Goal: Task Accomplishment & Management: Use online tool/utility

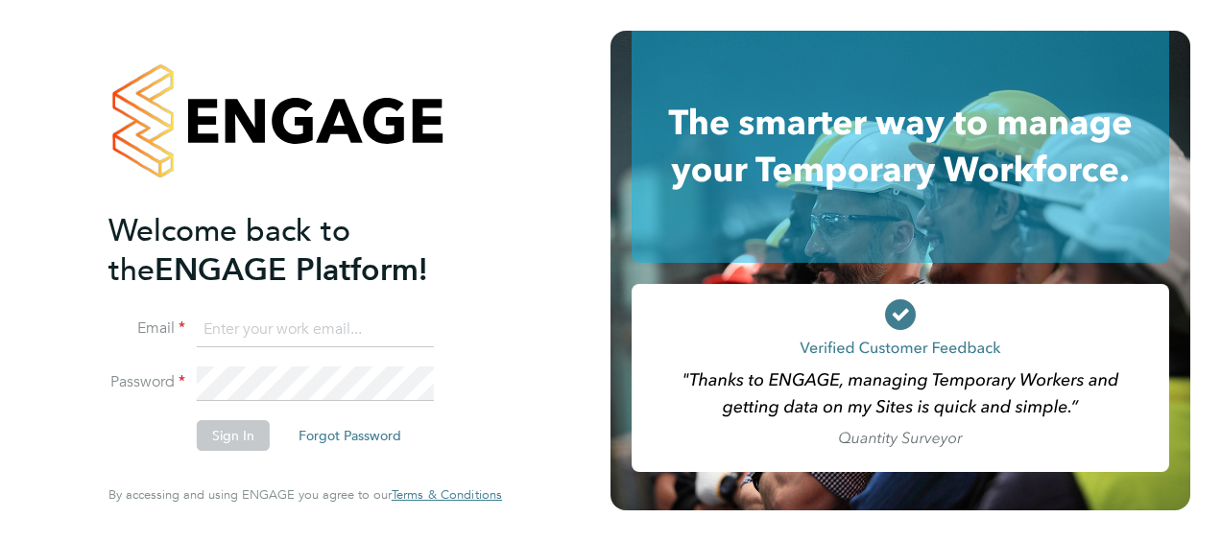
click at [332, 336] on input at bounding box center [315, 330] width 237 height 35
type input "[PERSON_NAME][EMAIL_ADDRESS][PERSON_NAME][DOMAIN_NAME]"
click at [252, 424] on button "Sign In" at bounding box center [233, 435] width 73 height 31
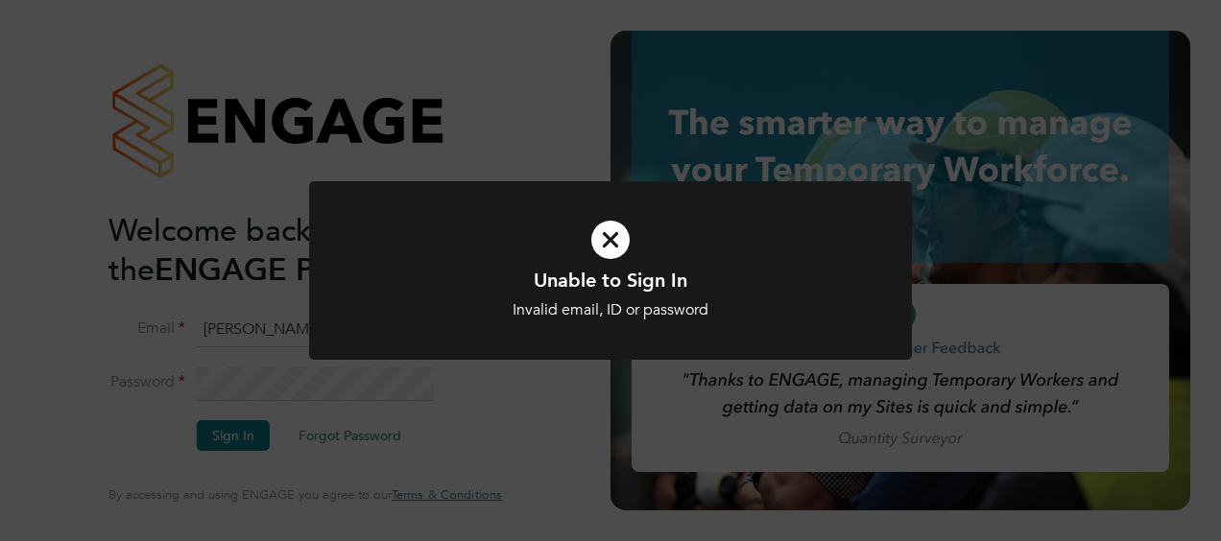
click at [610, 235] on icon at bounding box center [610, 240] width 499 height 75
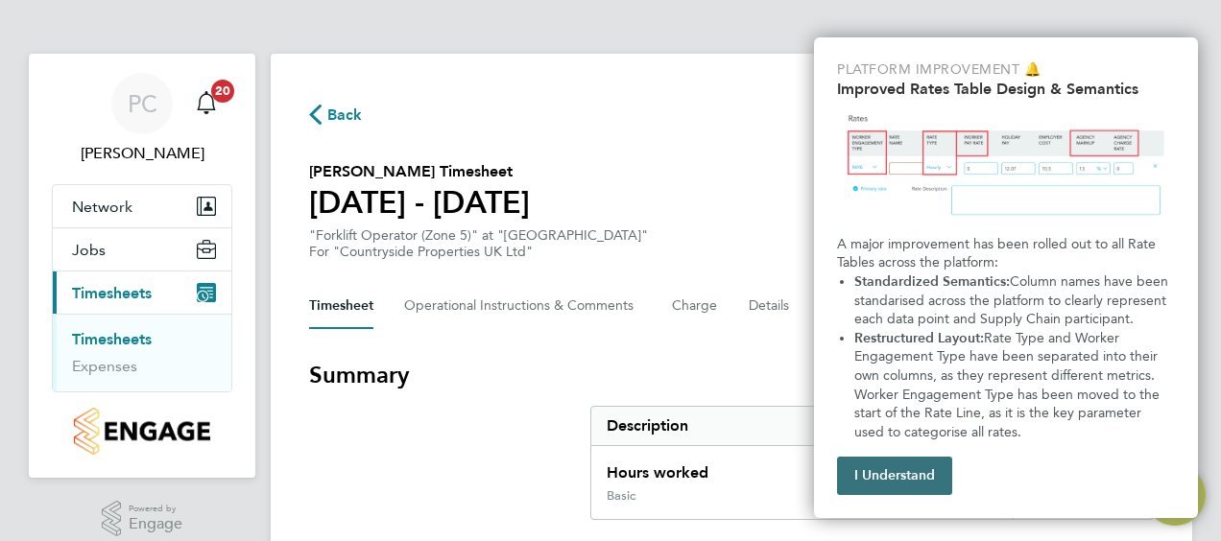
click at [933, 461] on button "I Understand" at bounding box center [894, 476] width 115 height 38
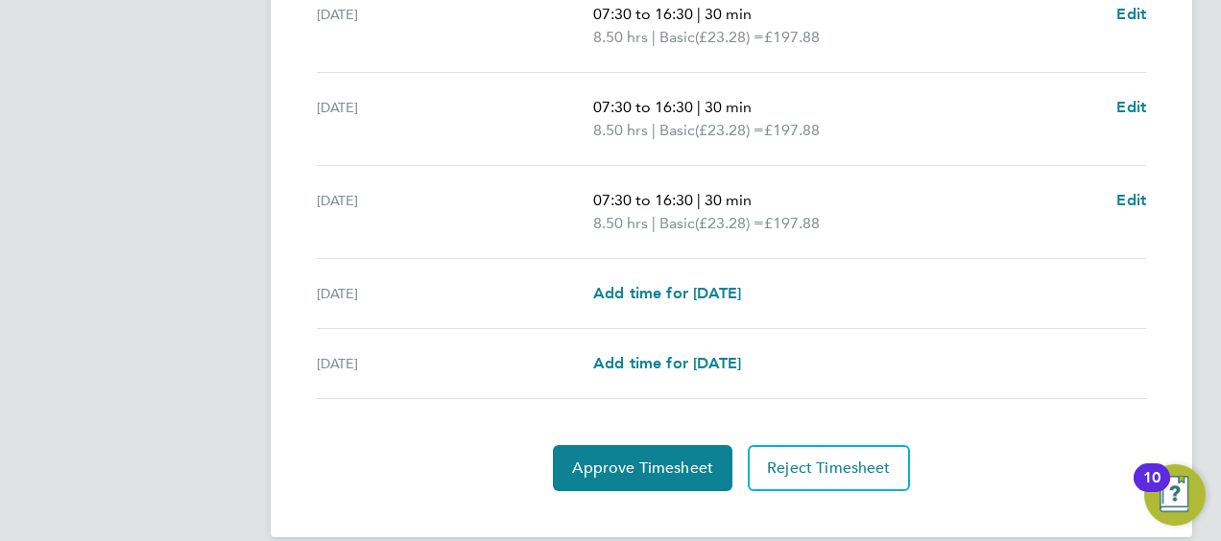
scroll to position [842, 0]
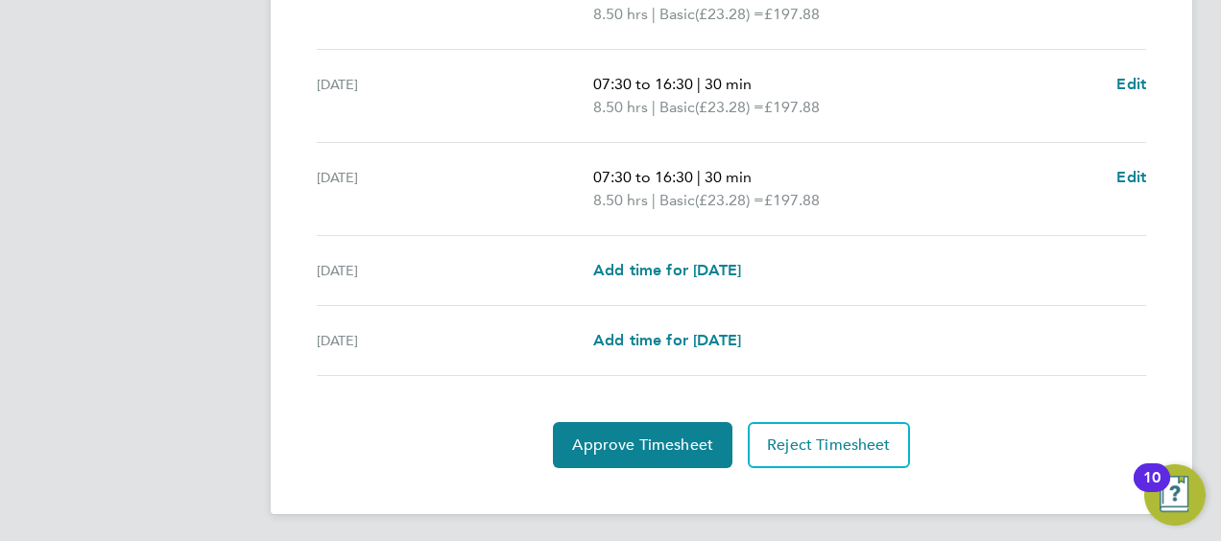
click at [689, 410] on section "Time Worked Mon 18 Aug 07:30 to 16:30 | 30 min 8.50 hrs | Basic (£23.28) = £197…" at bounding box center [731, 96] width 845 height 744
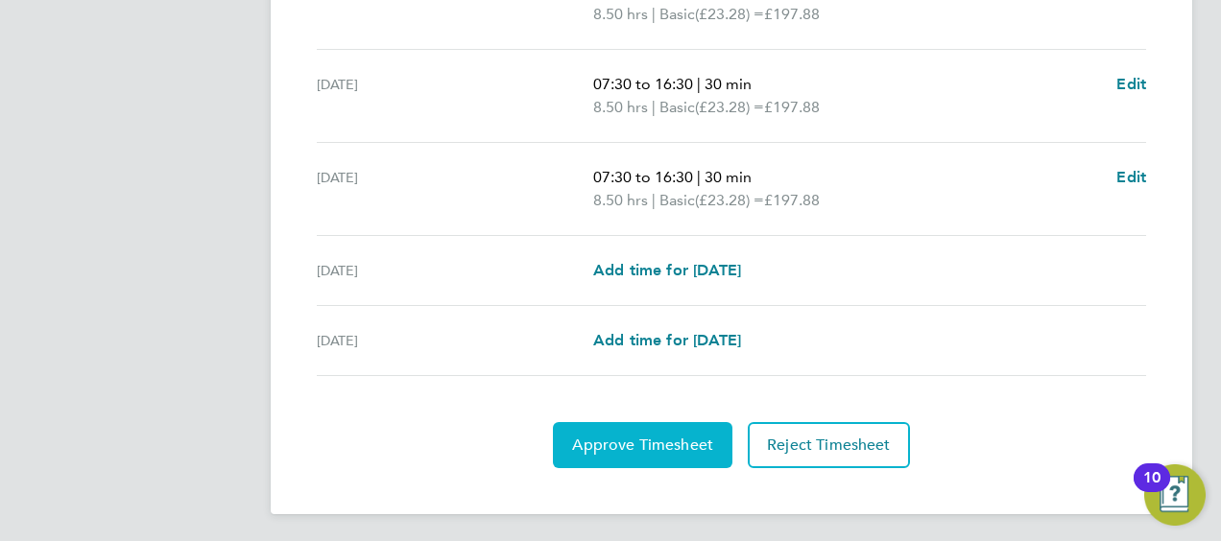
click at [655, 436] on span "Approve Timesheet" at bounding box center [642, 445] width 141 height 19
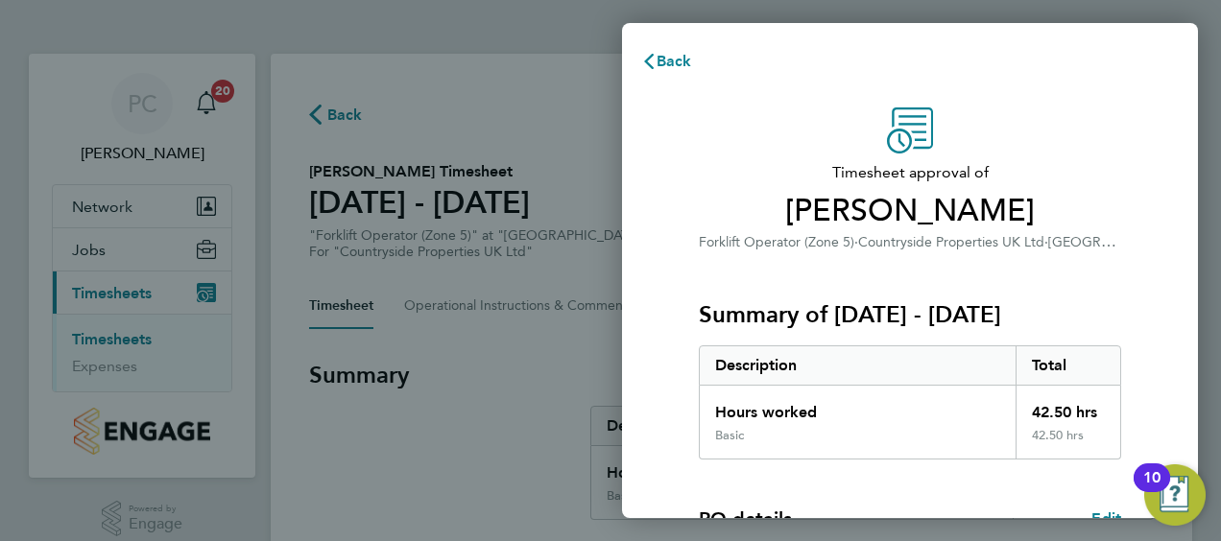
click at [969, 225] on span "Paul Harris" at bounding box center [910, 211] width 422 height 38
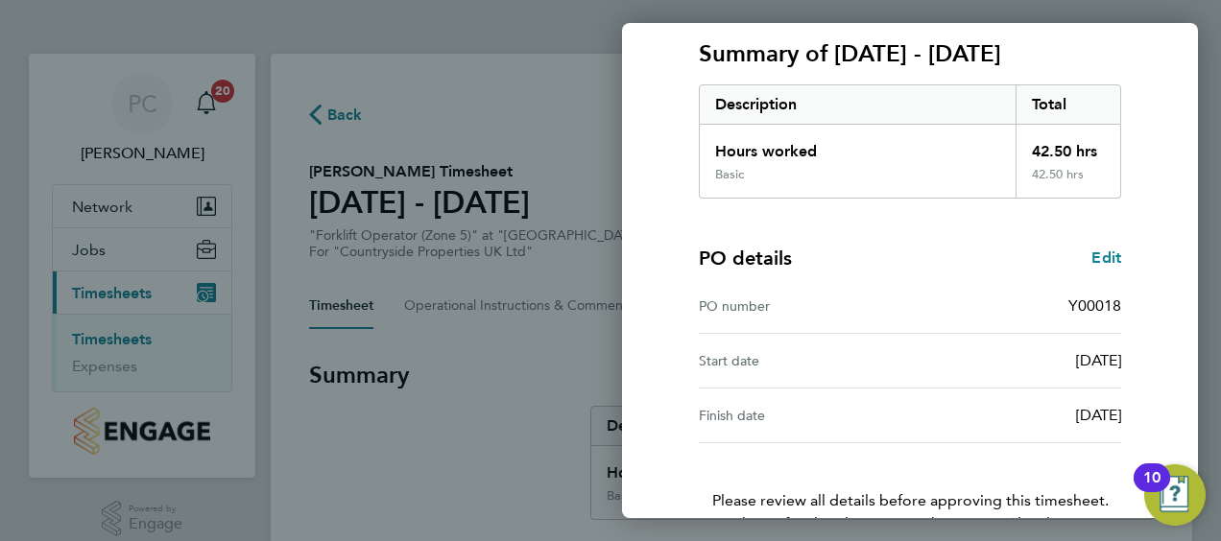
scroll to position [376, 0]
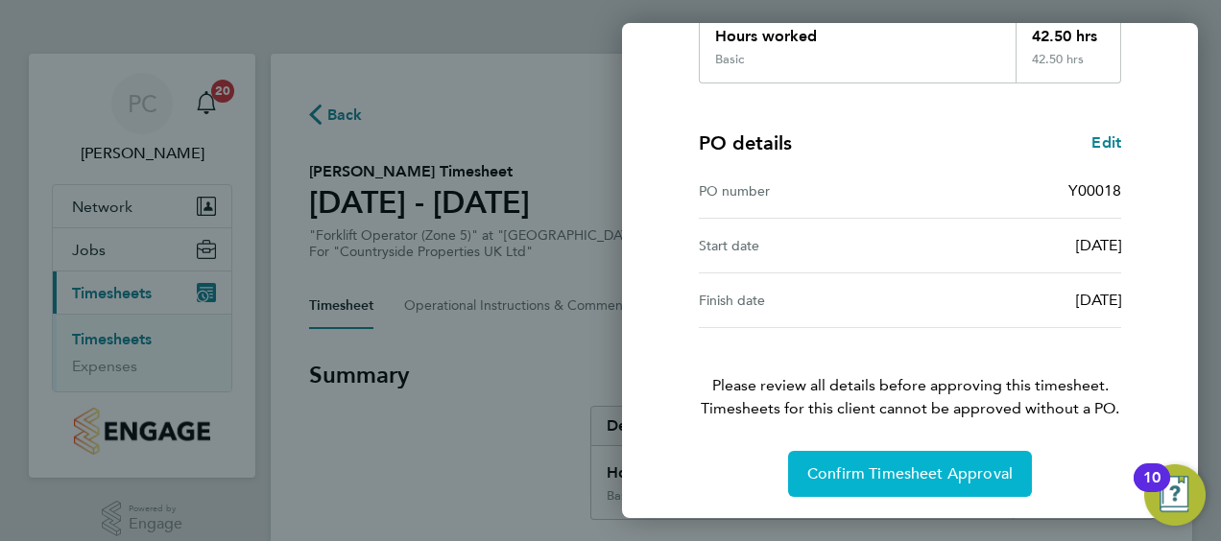
click at [876, 467] on span "Confirm Timesheet Approval" at bounding box center [909, 474] width 205 height 19
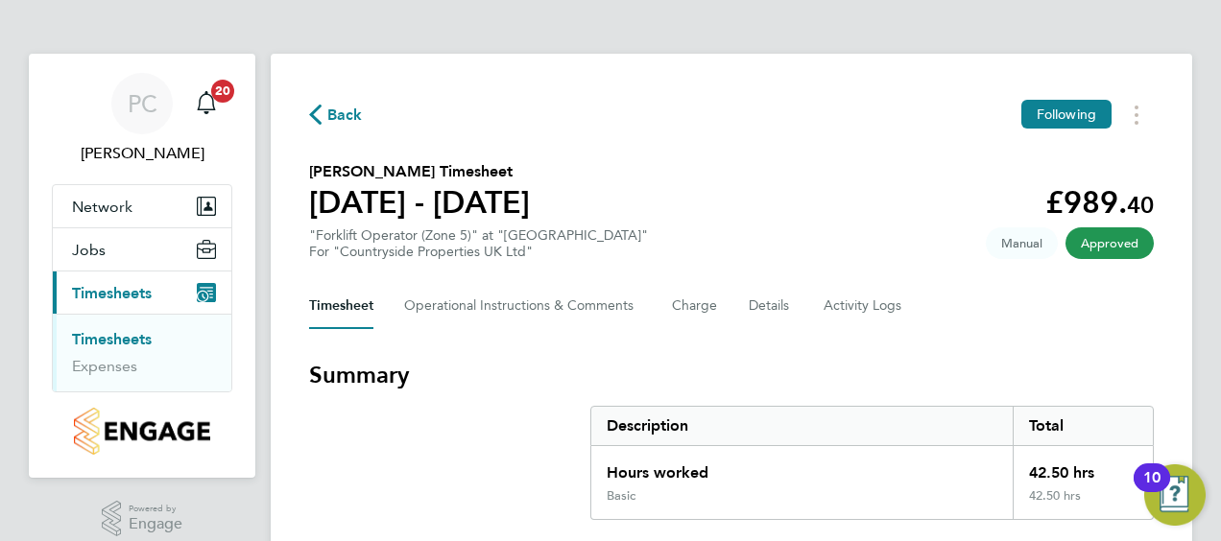
click at [128, 338] on link "Timesheets" at bounding box center [112, 339] width 80 height 18
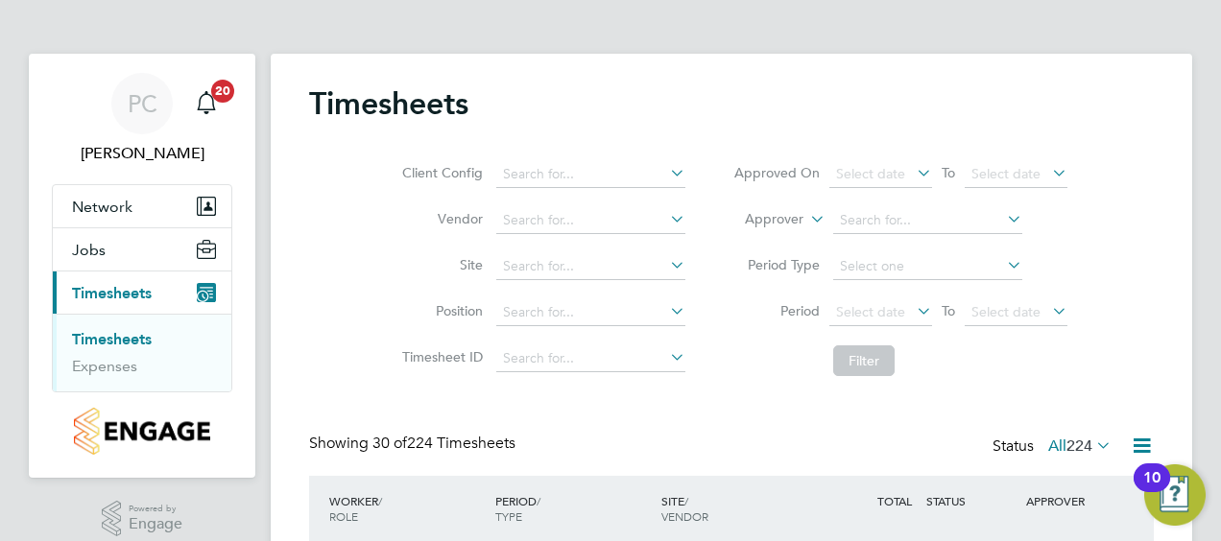
click at [1129, 161] on div "Client Config Vendor Site Position Timesheet ID Approved On Select date To Sele…" at bounding box center [731, 264] width 845 height 244
